Goal: Task Accomplishment & Management: Manage account settings

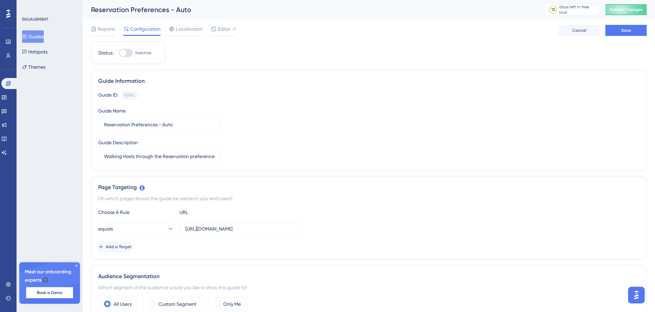
click at [36, 40] on button "Guides" at bounding box center [33, 36] width 22 height 12
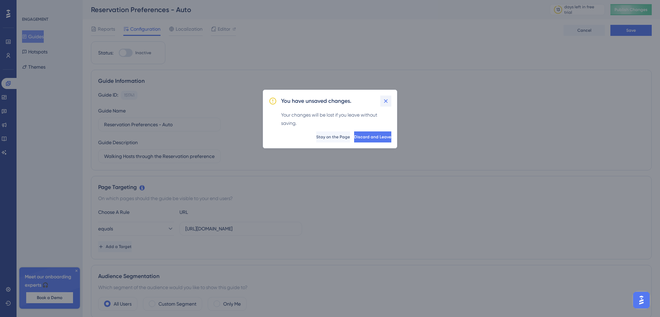
click at [390, 104] on button at bounding box center [385, 100] width 11 height 11
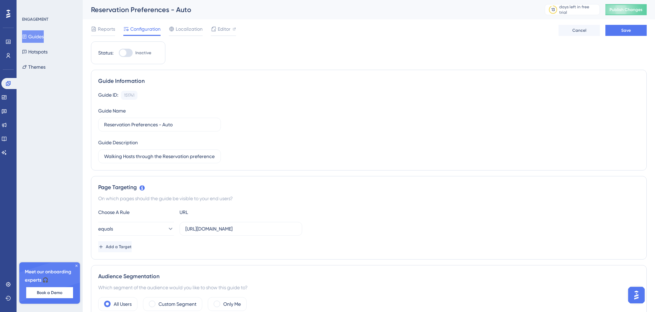
click at [120, 54] on div at bounding box center [123, 52] width 7 height 7
click at [119, 53] on input "Inactive" at bounding box center [119, 53] width 0 height 0
checkbox input "true"
click at [638, 32] on button "Save" at bounding box center [626, 30] width 41 height 11
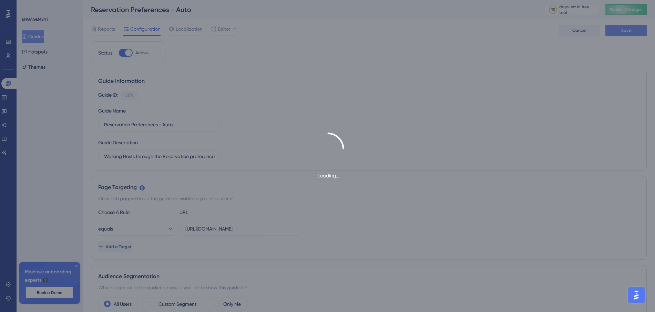
type input "Walking Hosts through the Reservation preference set up"
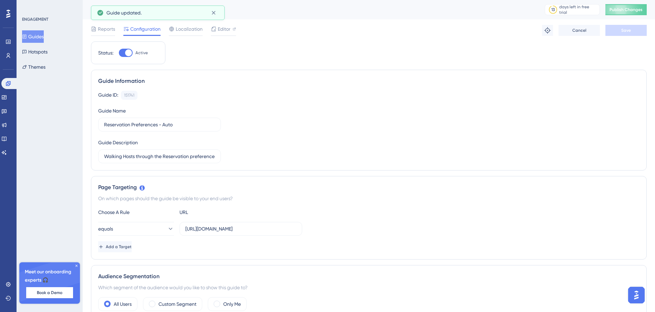
click at [37, 40] on button "Guides" at bounding box center [33, 36] width 22 height 12
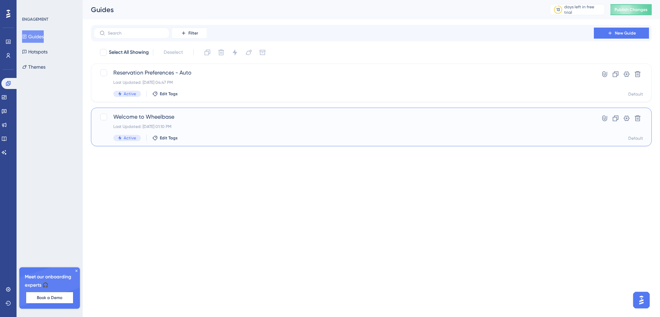
click at [225, 121] on div "Welcome to Wheelbase Last Updated: [DATE] 01:10 PM Active Edit Tags" at bounding box center [343, 127] width 461 height 28
click at [127, 116] on span "Welcome to Wheelbase" at bounding box center [343, 117] width 461 height 8
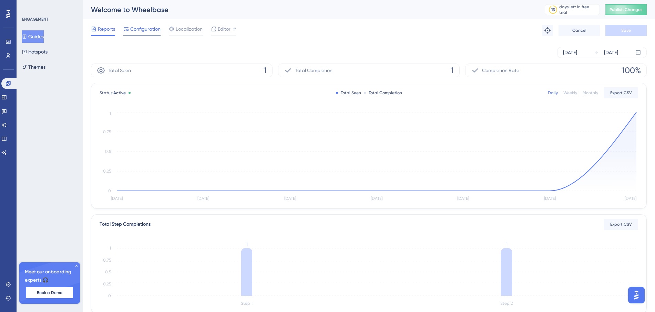
click at [132, 32] on span "Configuration" at bounding box center [145, 29] width 30 height 8
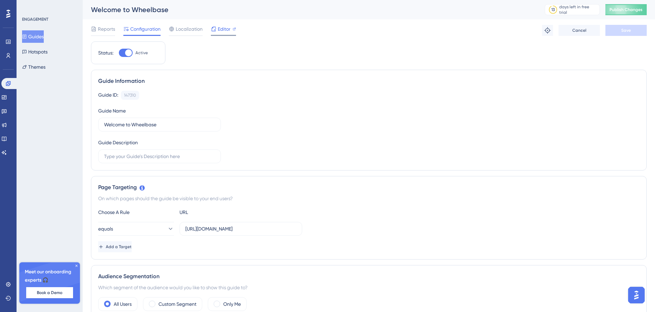
click at [225, 33] on div "Editor" at bounding box center [223, 30] width 25 height 11
